Goal: Task Accomplishment & Management: Manage account settings

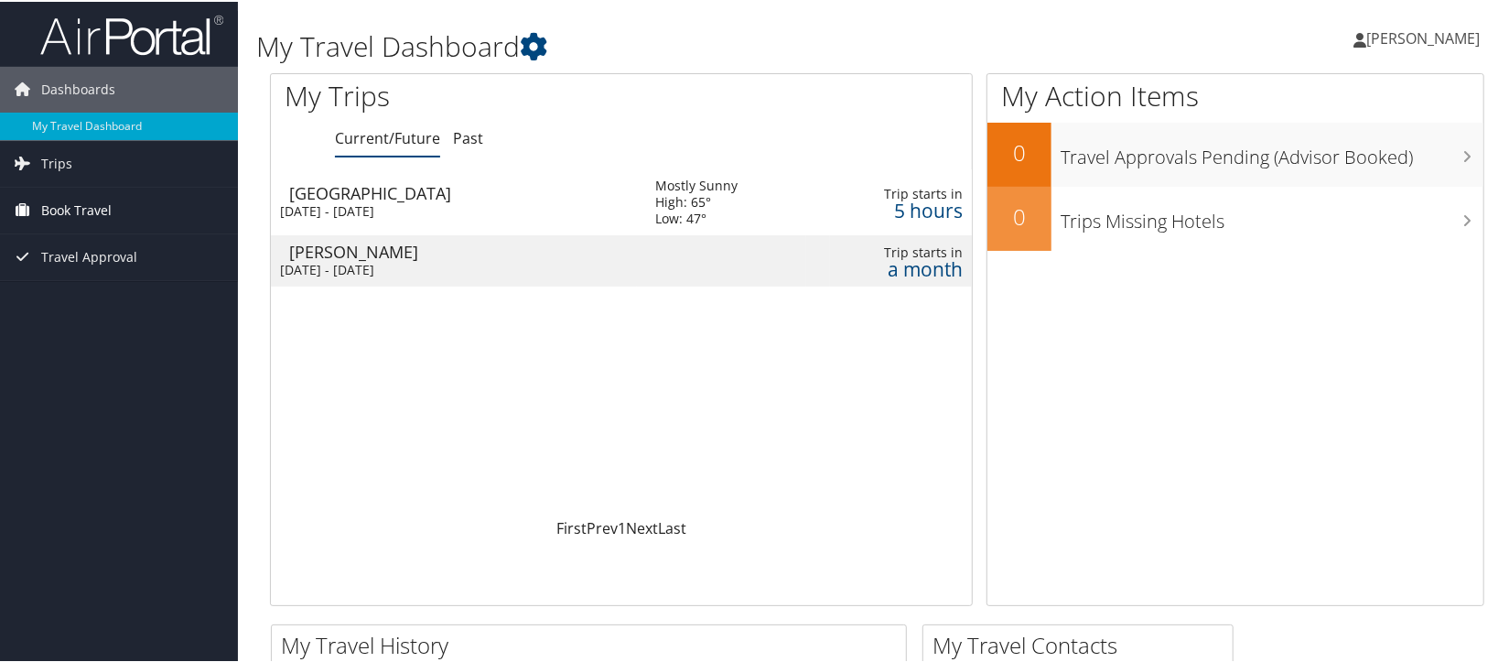
click at [102, 210] on span "Book Travel" at bounding box center [76, 209] width 70 height 46
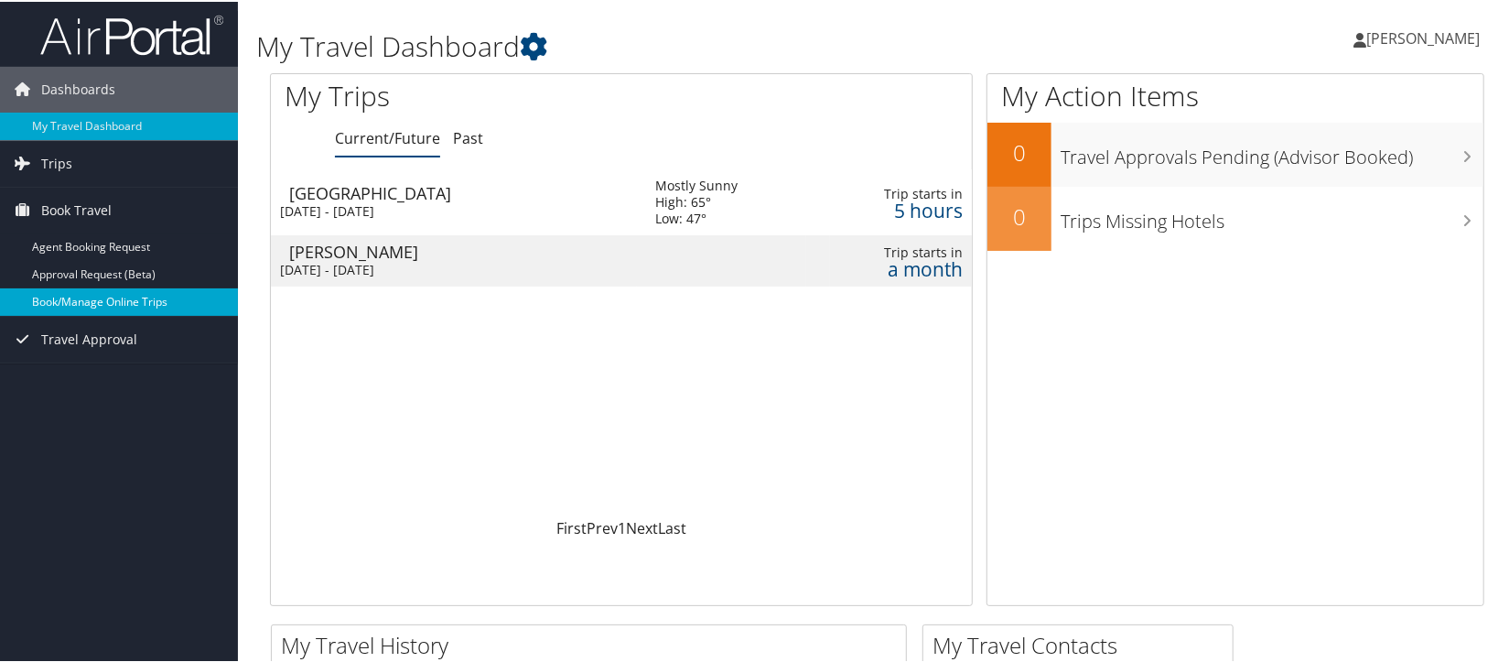
click at [79, 294] on link "Book/Manage Online Trips" at bounding box center [119, 299] width 238 height 27
click at [317, 189] on div "Salt Lake City" at bounding box center [463, 191] width 348 height 16
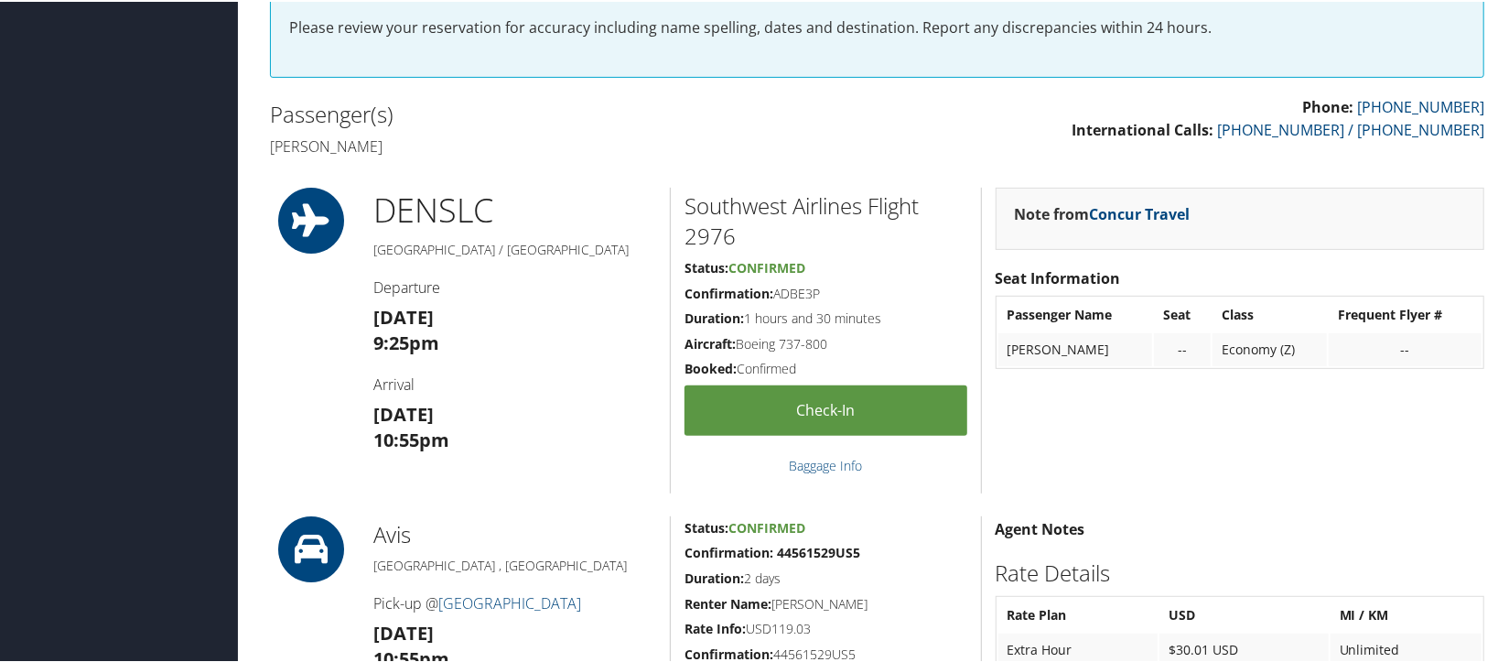
scroll to position [366, 0]
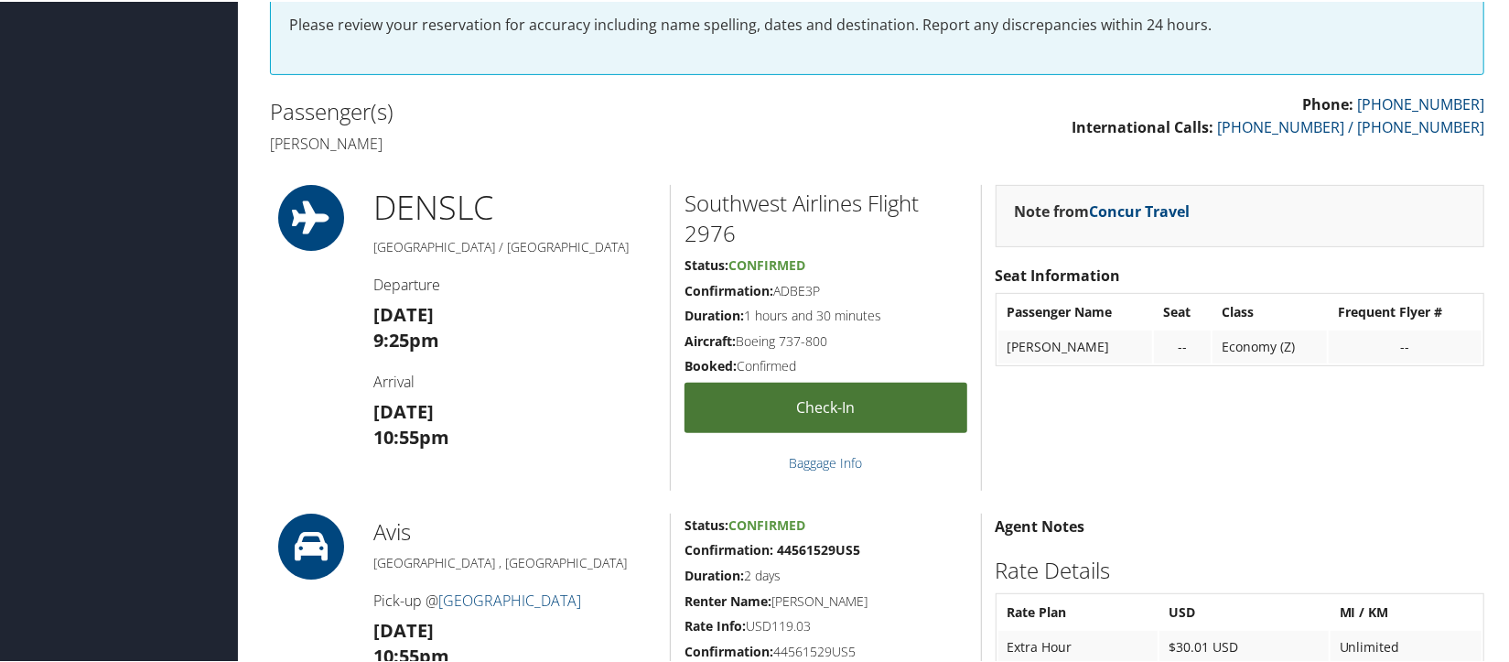
click at [838, 409] on link "Check-in" at bounding box center [825, 406] width 282 height 50
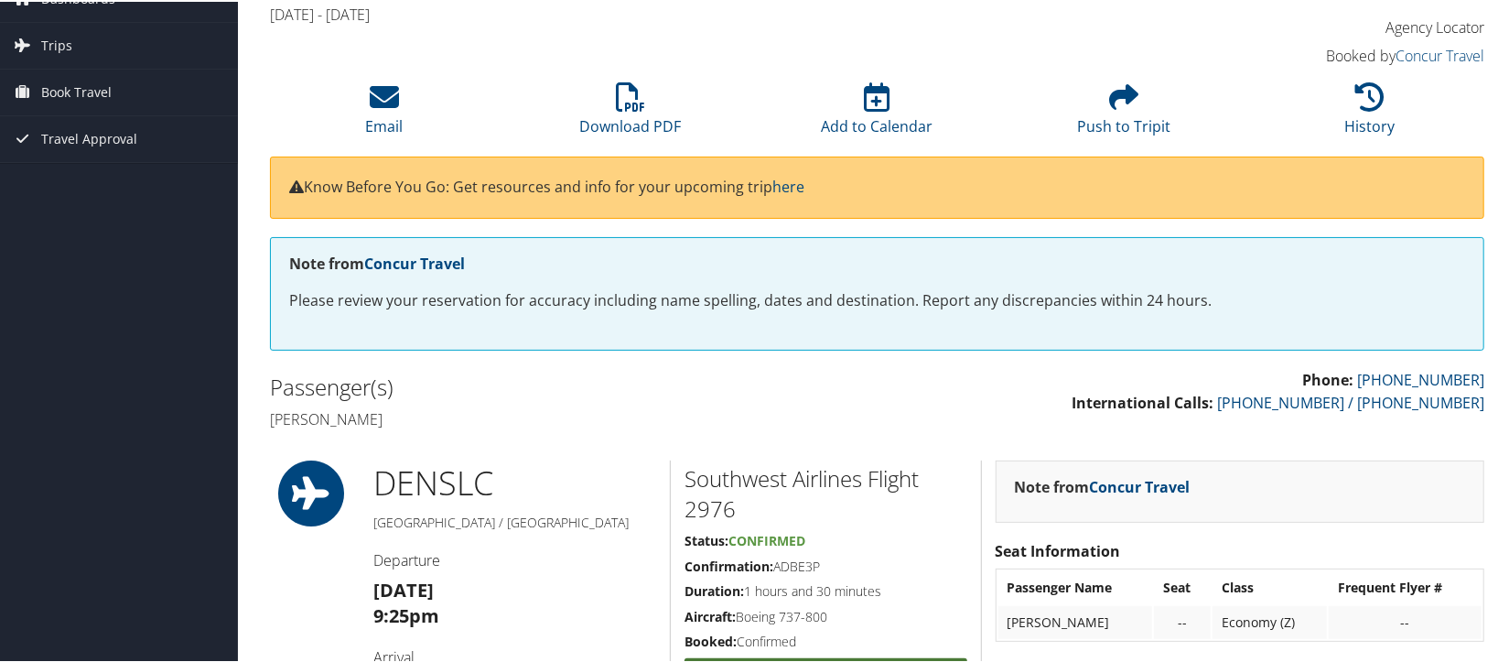
scroll to position [0, 0]
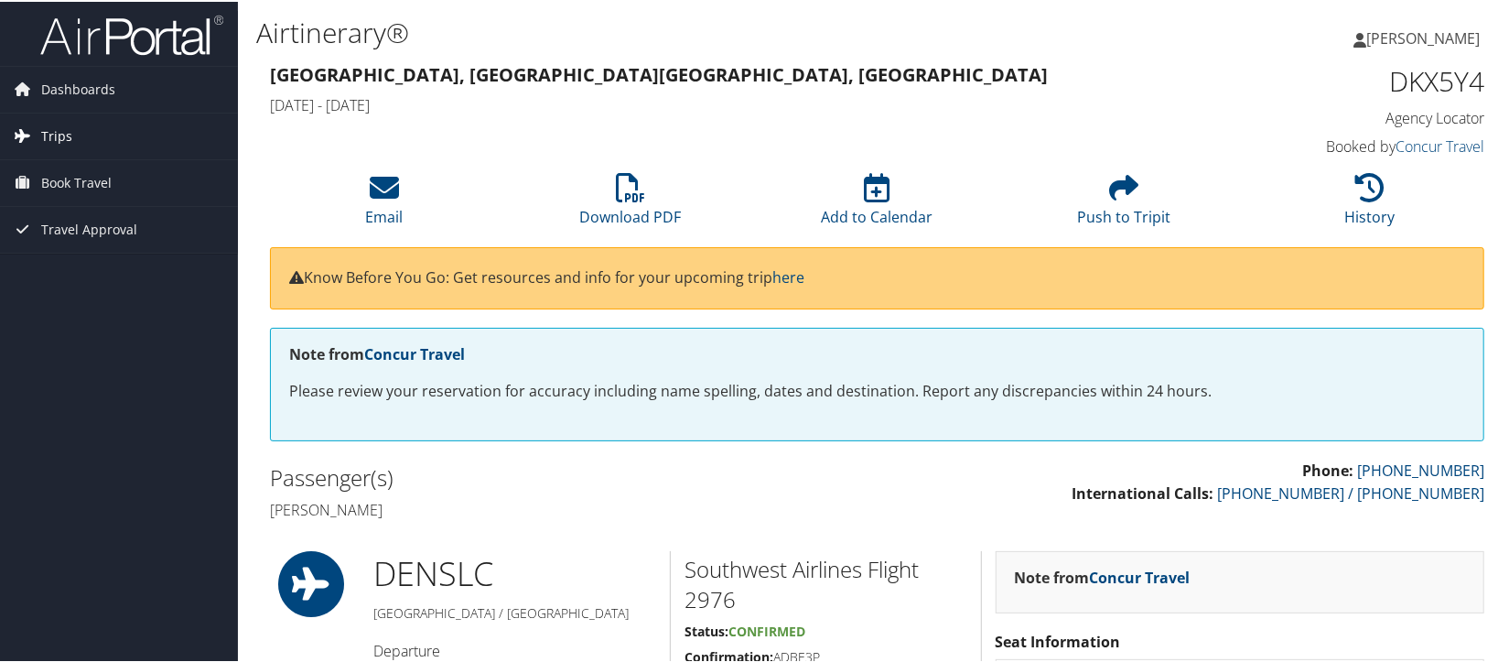
click at [67, 133] on span "Trips" at bounding box center [56, 135] width 31 height 46
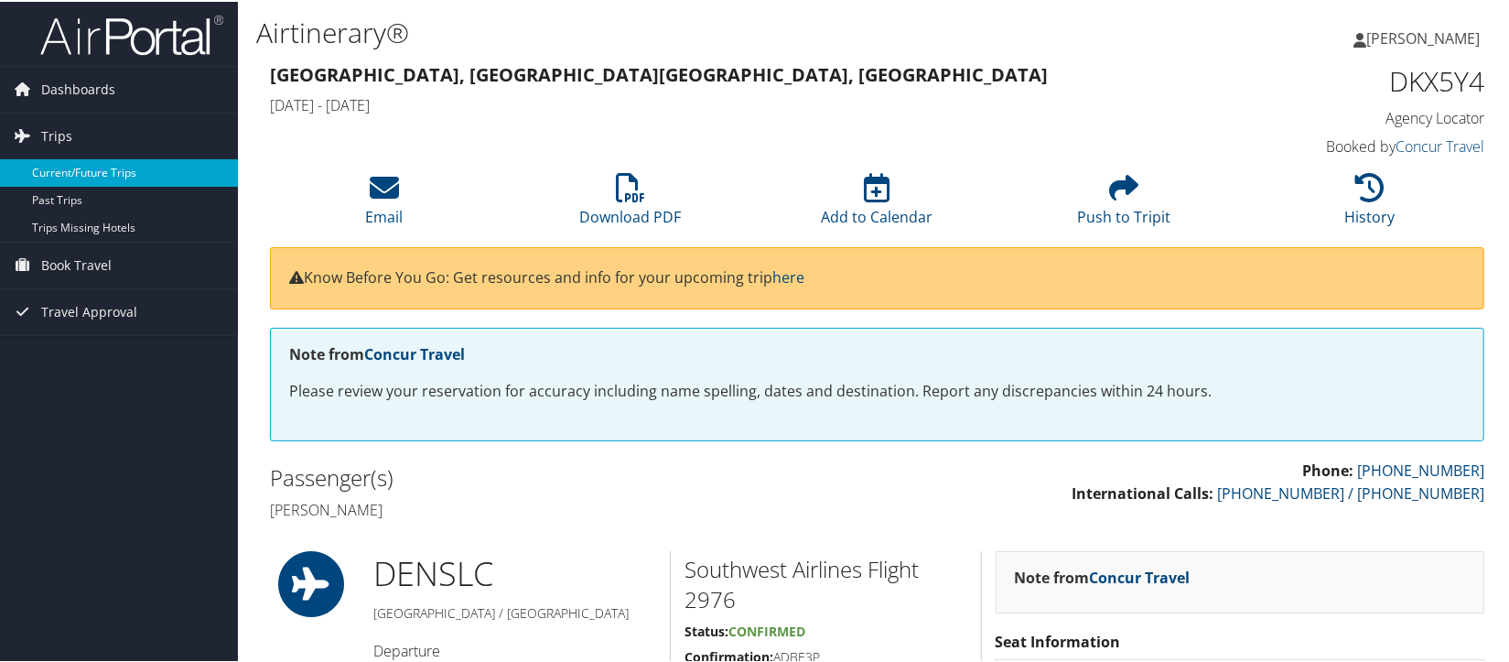
click at [89, 164] on link "Current/Future Trips" at bounding box center [119, 170] width 238 height 27
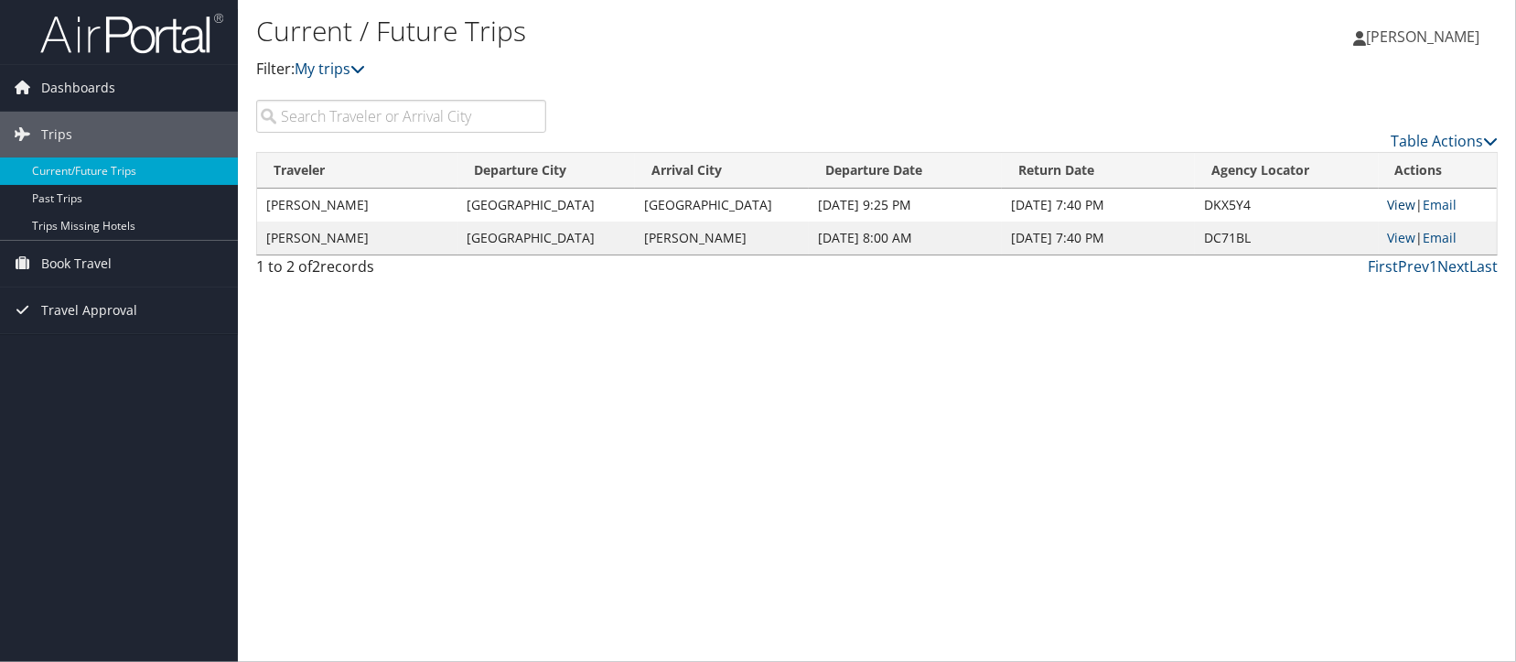
click at [1397, 200] on link "View" at bounding box center [1402, 204] width 28 height 17
click at [1402, 202] on link "View" at bounding box center [1402, 204] width 28 height 17
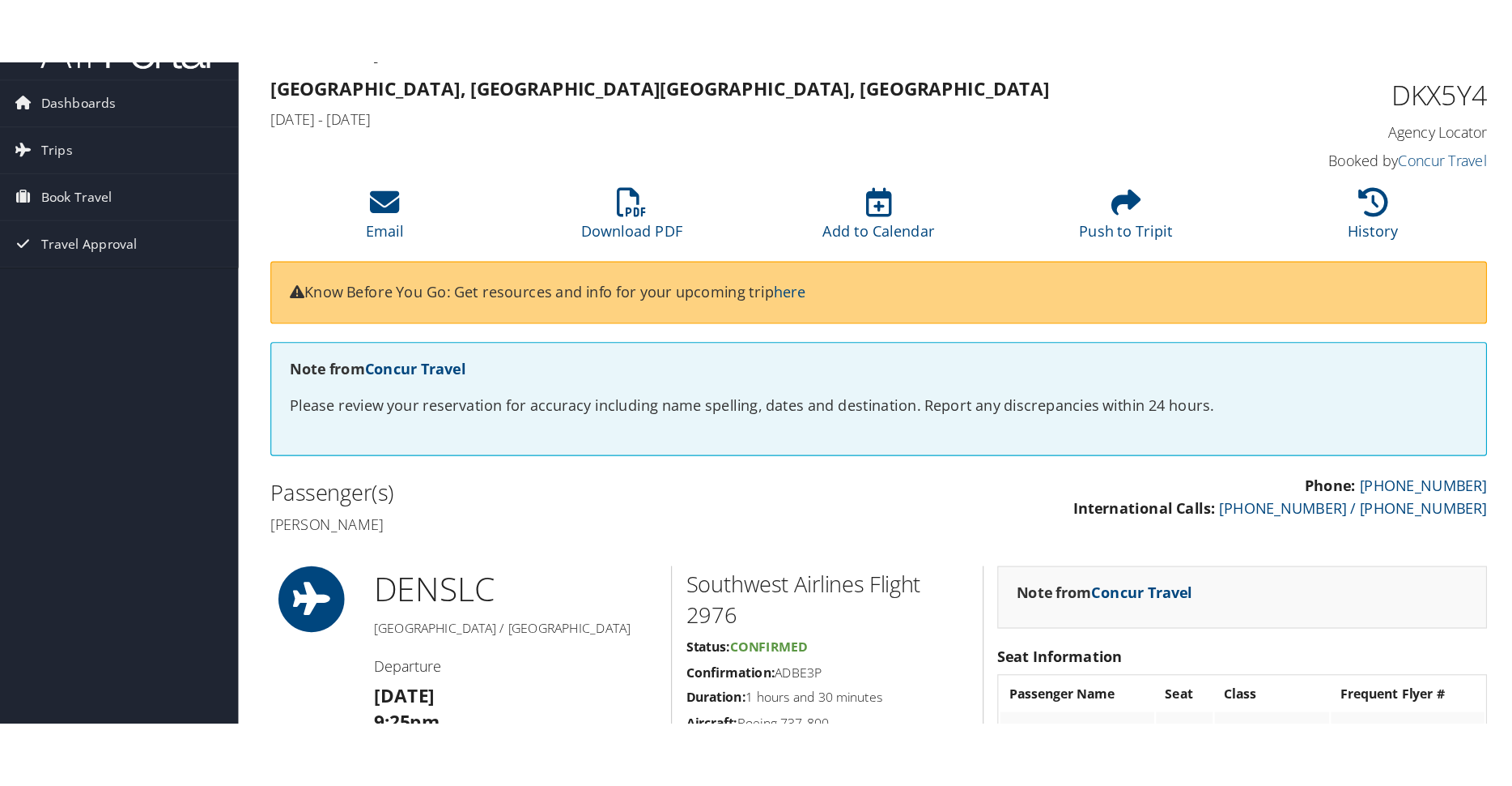
scroll to position [13, 0]
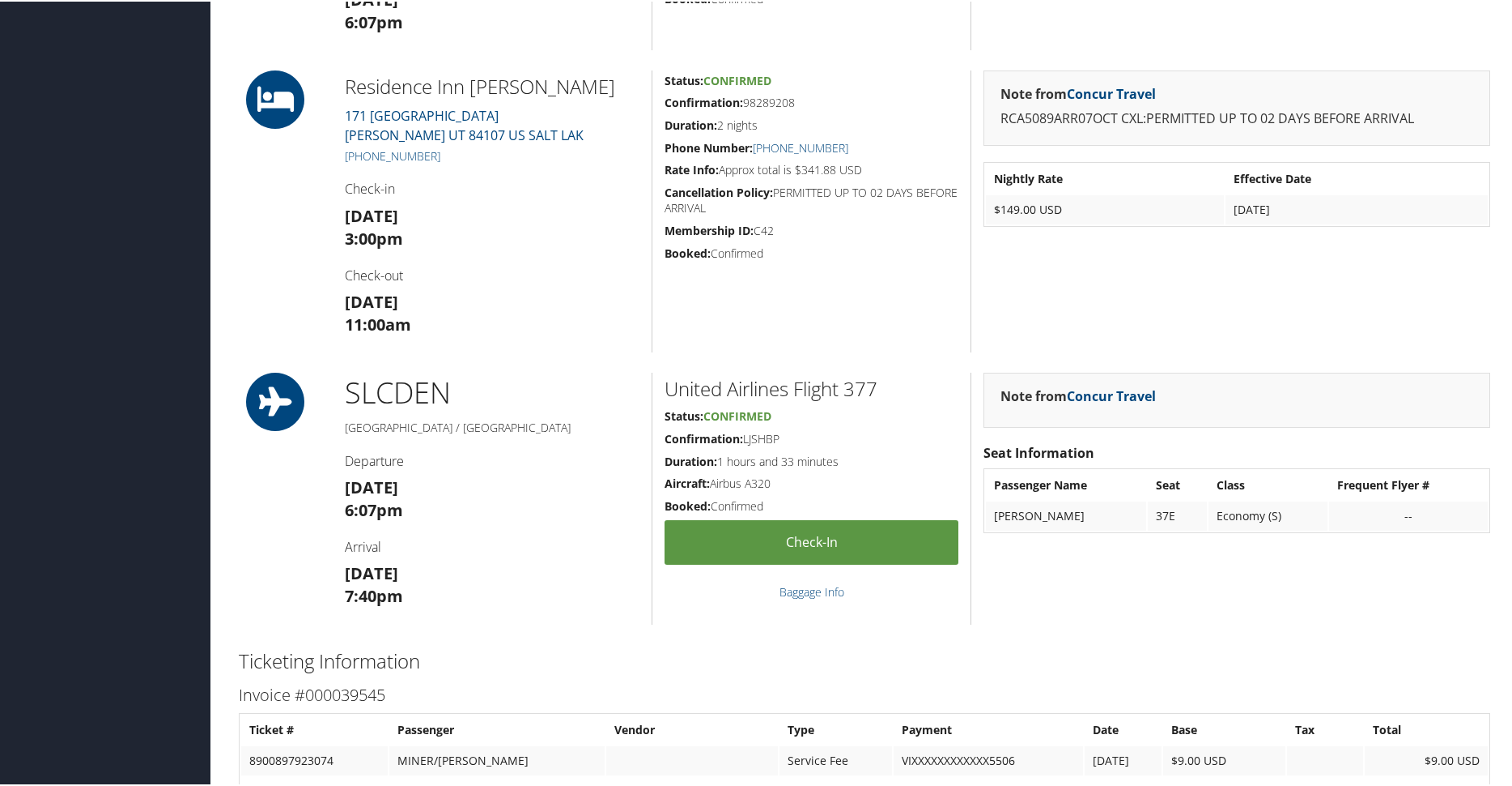
scroll to position [925, 0]
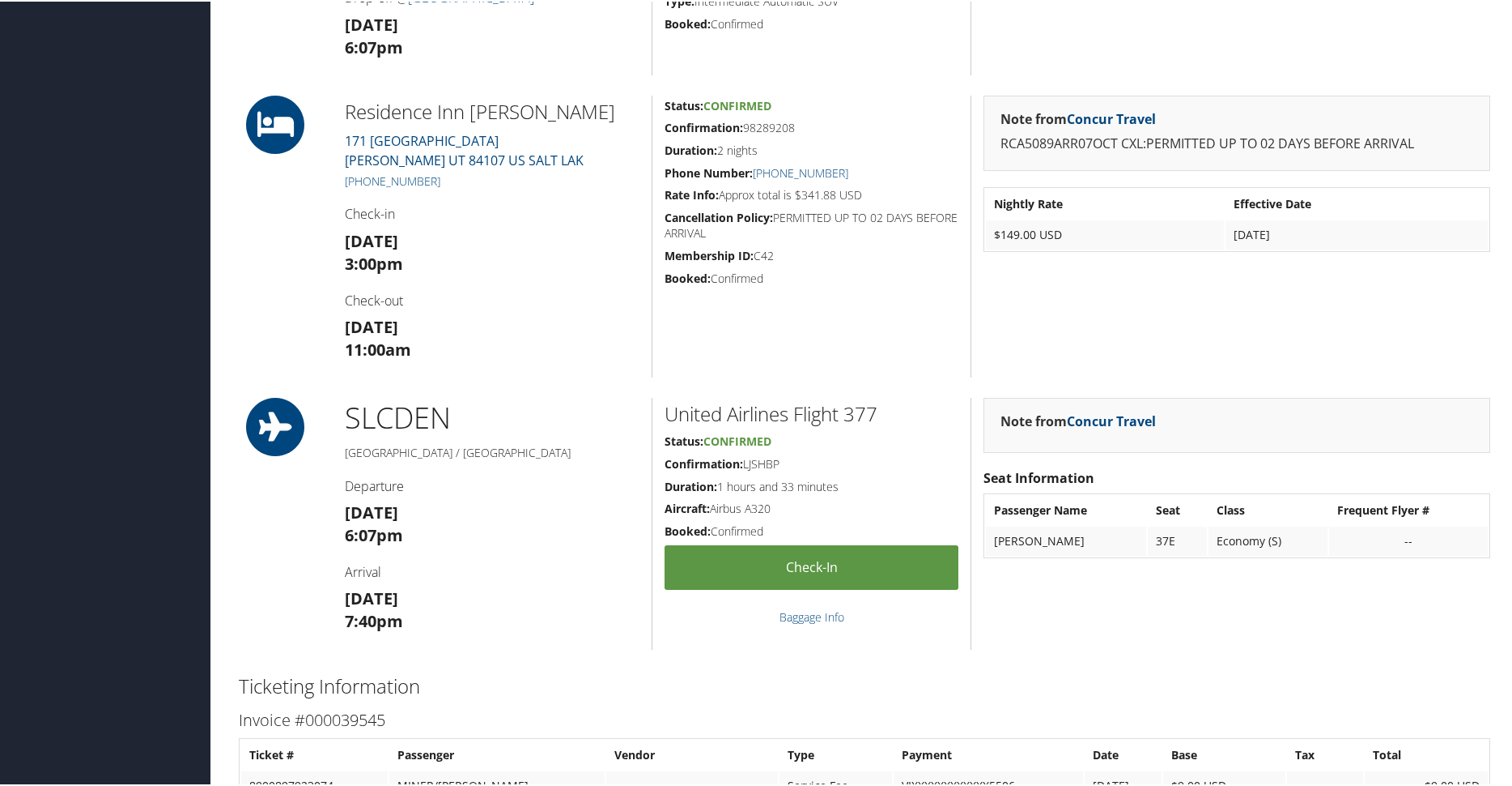
drag, startPoint x: 1307, startPoint y: 236, endPoint x: 1226, endPoint y: 387, distance: 171.4
click at [1304, 243] on td "Oct 7, 2025" at bounding box center [1356, 233] width 262 height 29
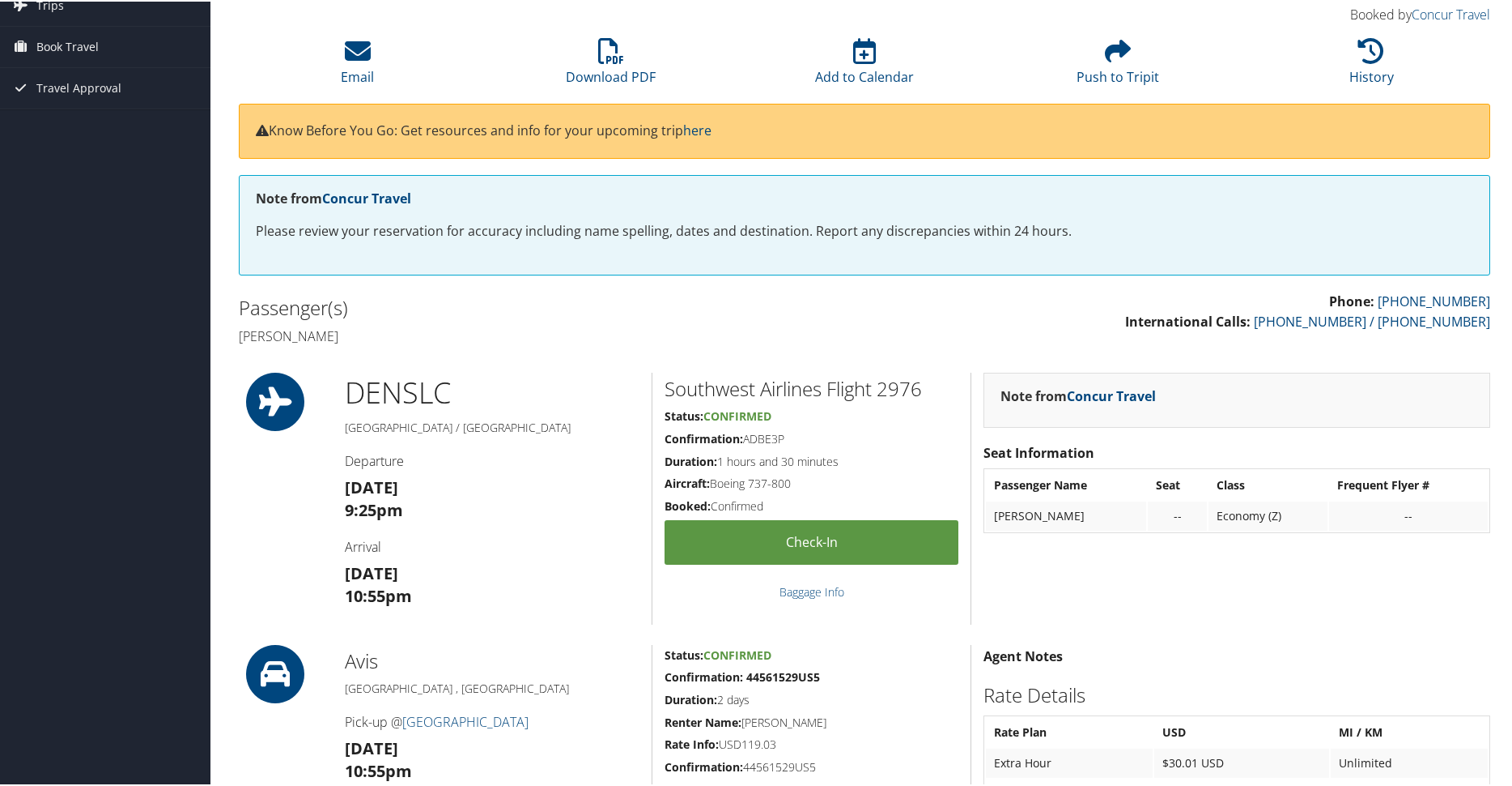
scroll to position [0, 0]
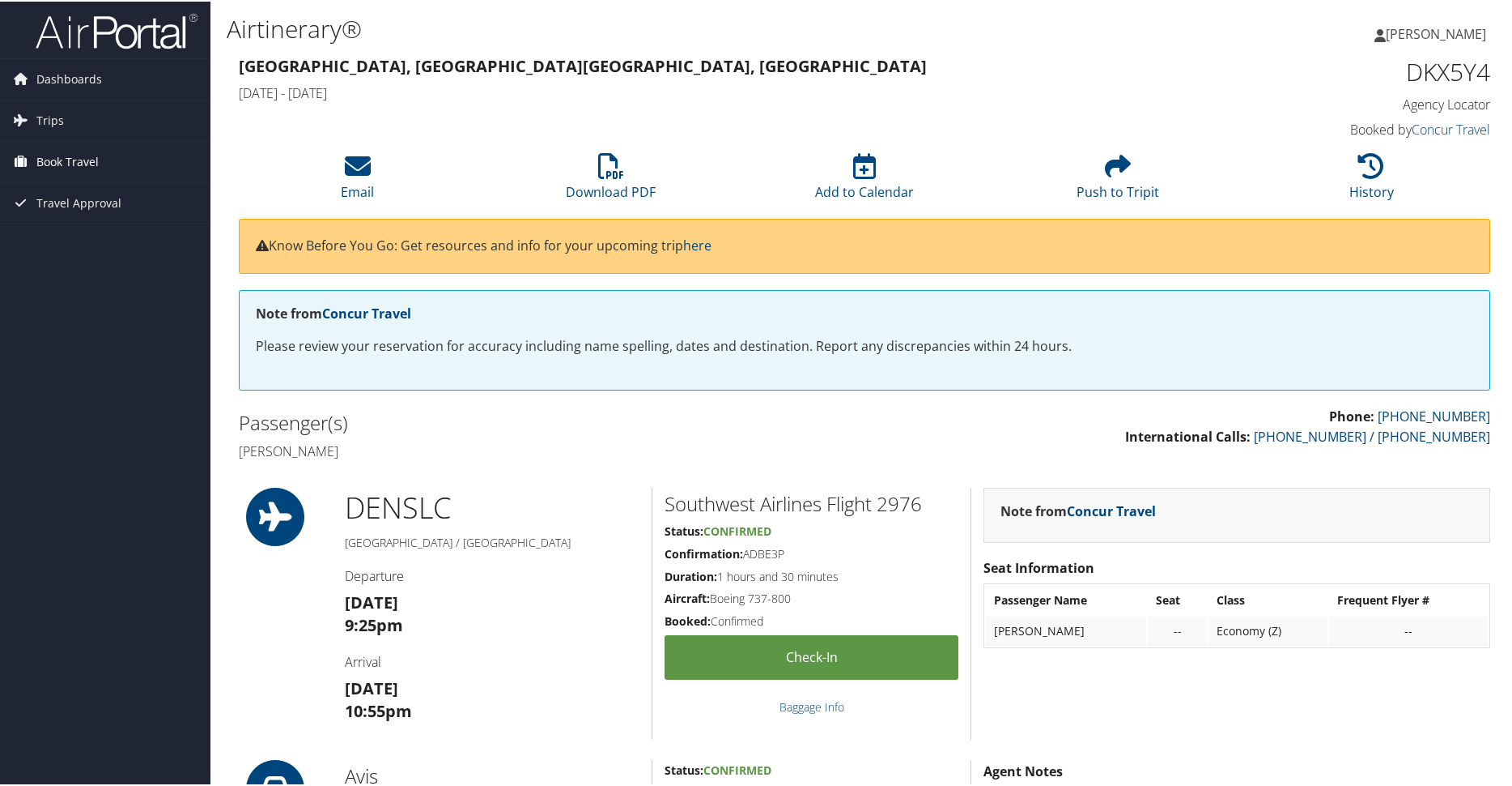
click at [42, 162] on span "Book Travel" at bounding box center [67, 160] width 62 height 41
click at [74, 235] on link "Book/Manage Online Trips" at bounding box center [105, 241] width 211 height 24
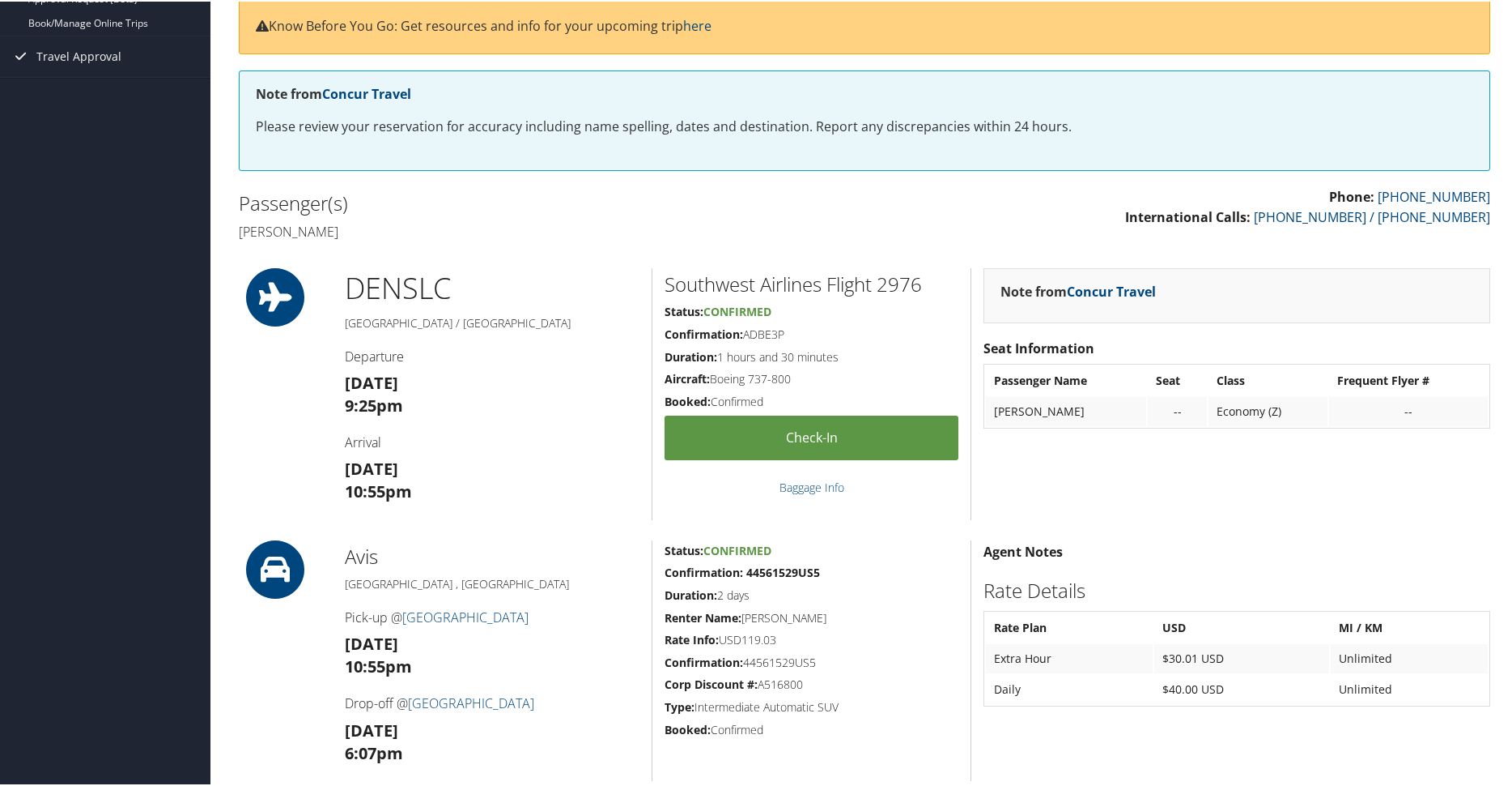
scroll to position [162, 0]
